Goal: Ask a question

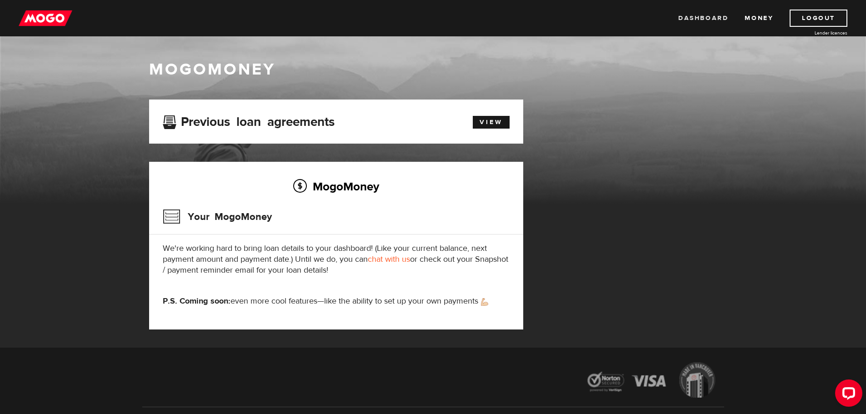
click at [695, 19] on link "Dashboard" at bounding box center [703, 18] width 50 height 17
click at [486, 119] on link "View" at bounding box center [491, 122] width 37 height 13
click at [391, 259] on link "chat with us" at bounding box center [389, 259] width 42 height 10
click at [706, 13] on link "Dashboard" at bounding box center [703, 18] width 50 height 17
